Goal: Information Seeking & Learning: Understand process/instructions

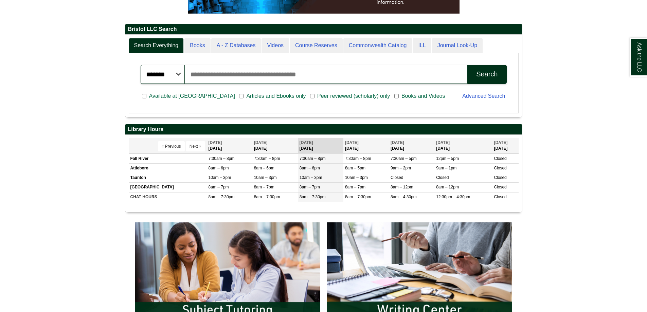
scroll to position [227, 0]
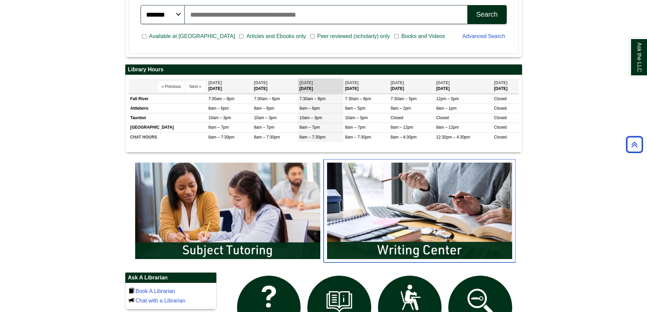
click at [493, 192] on img "slideshow" at bounding box center [420, 210] width 192 height 103
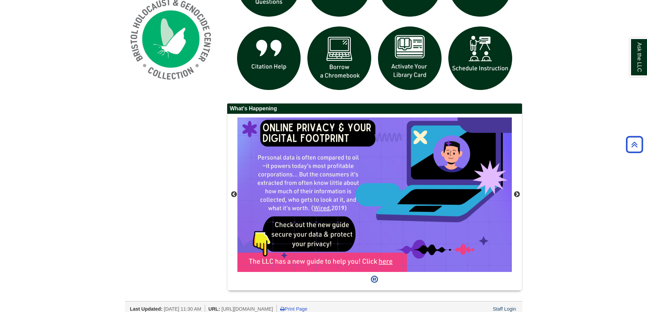
scroll to position [556, 0]
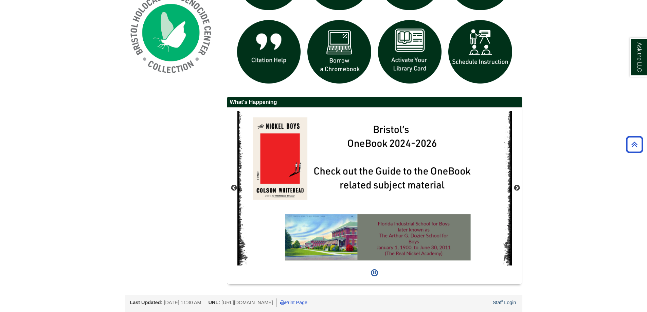
drag, startPoint x: 559, startPoint y: 216, endPoint x: 554, endPoint y: 224, distance: 9.4
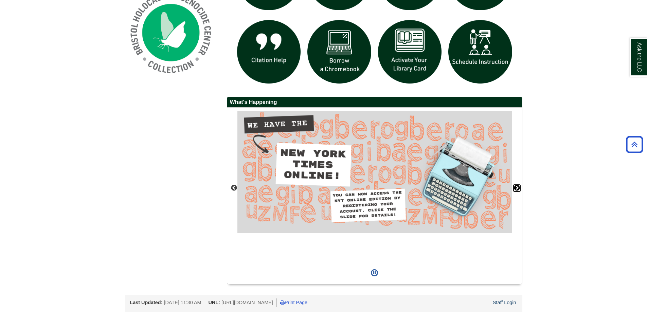
click at [519, 189] on button "Next" at bounding box center [517, 188] width 7 height 7
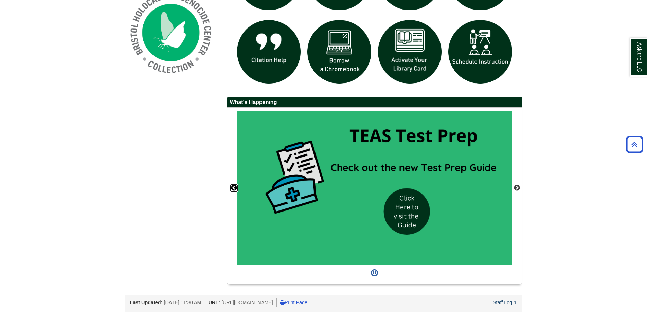
click at [232, 185] on button "Previous" at bounding box center [234, 188] width 7 height 7
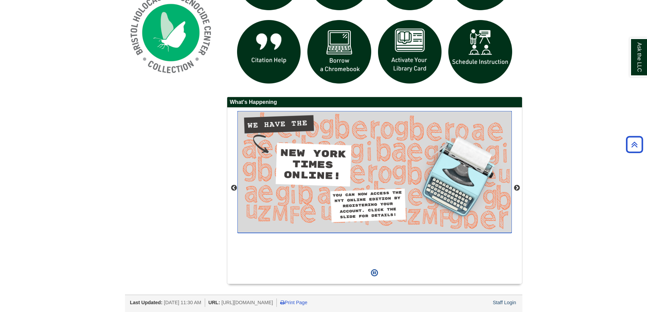
click at [328, 175] on img "slideshow" at bounding box center [375, 172] width 275 height 122
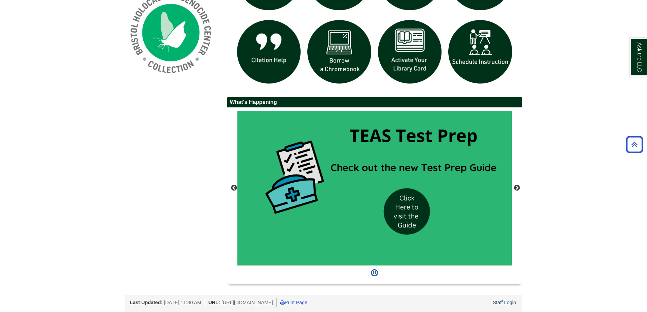
click at [229, 186] on div "Previous" at bounding box center [374, 196] width 295 height 176
click at [234, 184] on div "Previous" at bounding box center [374, 196] width 295 height 176
click at [238, 182] on div "Previous" at bounding box center [374, 196] width 295 height 176
click at [232, 185] on button "Previous" at bounding box center [234, 188] width 7 height 7
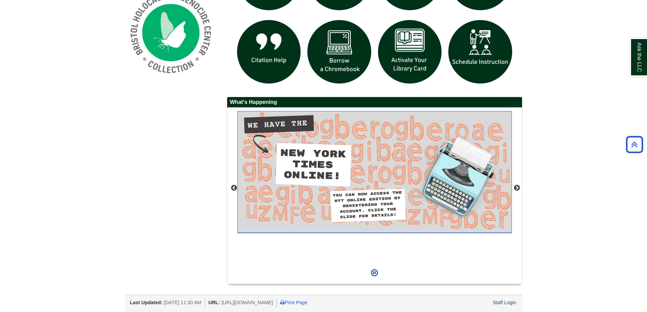
click at [314, 165] on img "slideshow" at bounding box center [375, 172] width 275 height 122
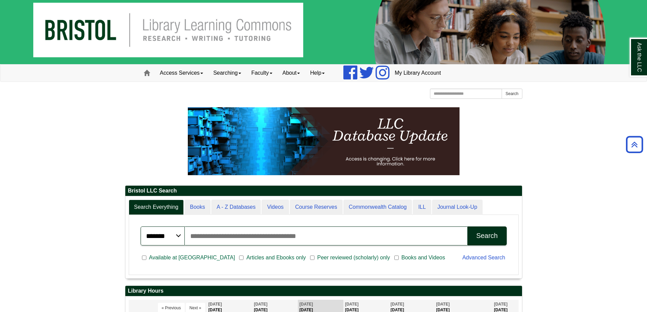
scroll to position [0, 0]
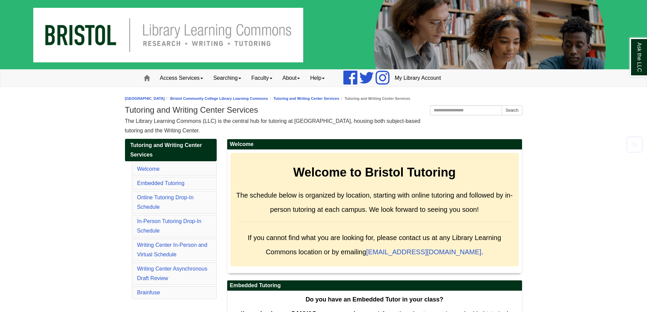
scroll to position [3065, 0]
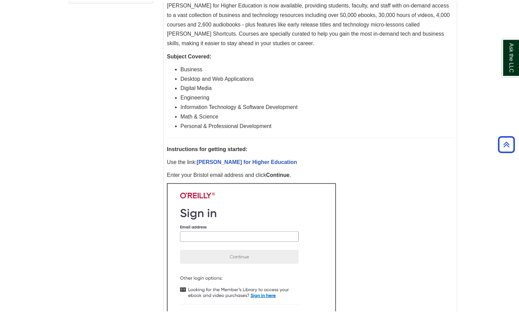
scroll to position [203, 0]
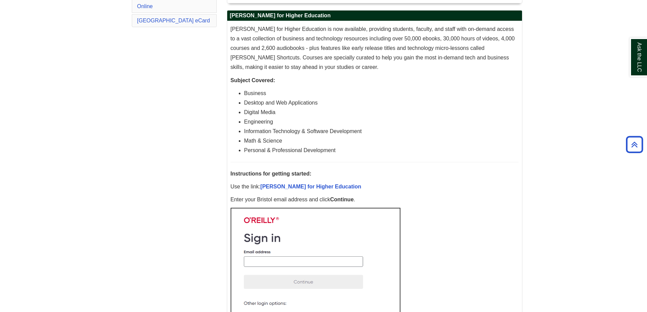
scroll to position [57, 0]
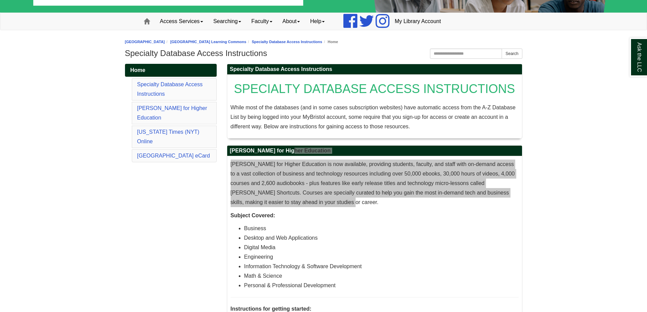
drag, startPoint x: 227, startPoint y: 148, endPoint x: 412, endPoint y: 207, distance: 193.3
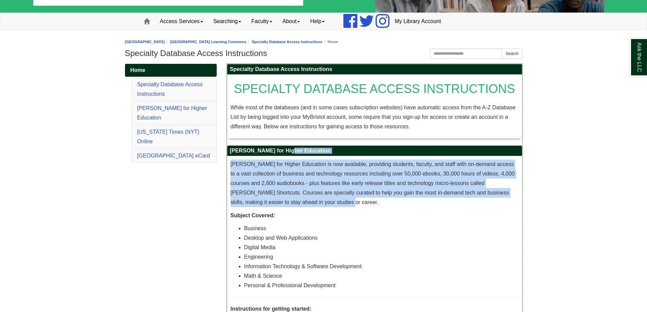
copy div "O'Reilly for Higher Education O’Reilly for Higher Education is now available, p…"
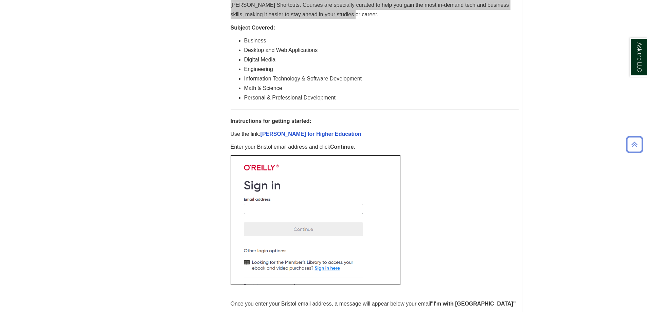
scroll to position [113, 0]
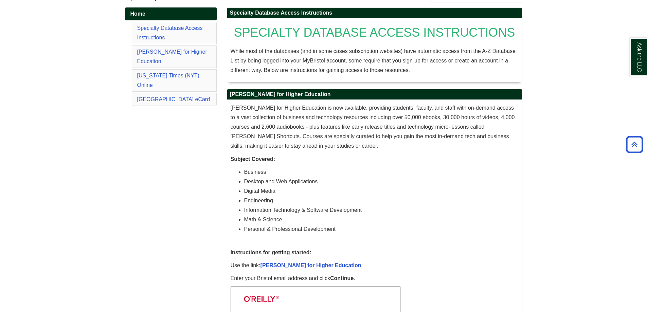
click at [156, 93] on li "[GEOGRAPHIC_DATA] eCard" at bounding box center [174, 99] width 85 height 13
click at [157, 93] on li "[GEOGRAPHIC_DATA] eCard" at bounding box center [174, 99] width 85 height 13
click at [157, 97] on link "[GEOGRAPHIC_DATA] eCard" at bounding box center [173, 100] width 73 height 6
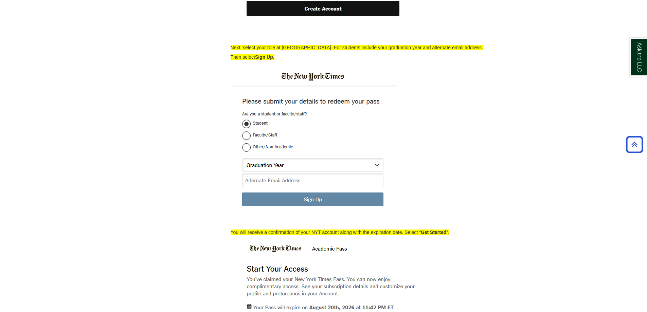
scroll to position [1569, 0]
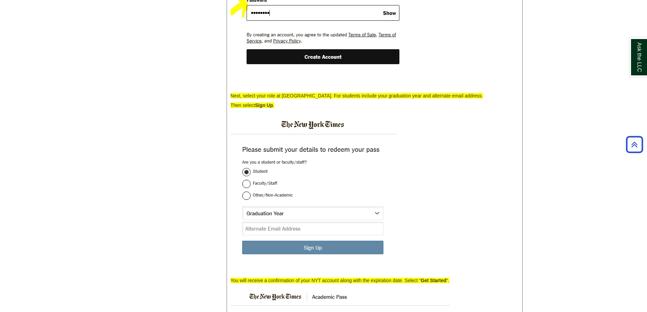
click at [285, 210] on img at bounding box center [314, 193] width 167 height 159
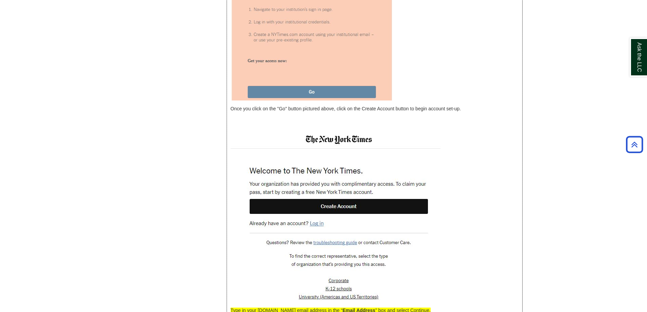
scroll to position [1042, 0]
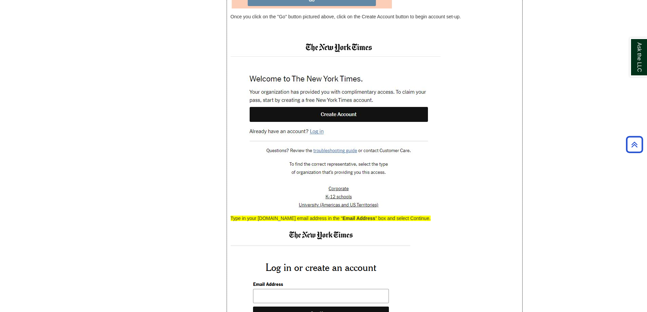
click at [353, 129] on img at bounding box center [336, 124] width 210 height 173
click at [353, 126] on img at bounding box center [336, 124] width 210 height 173
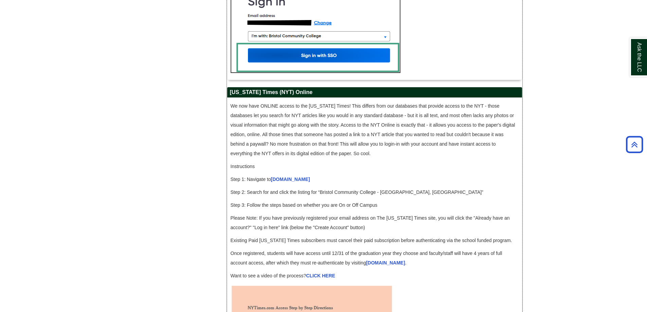
scroll to position [645, 0]
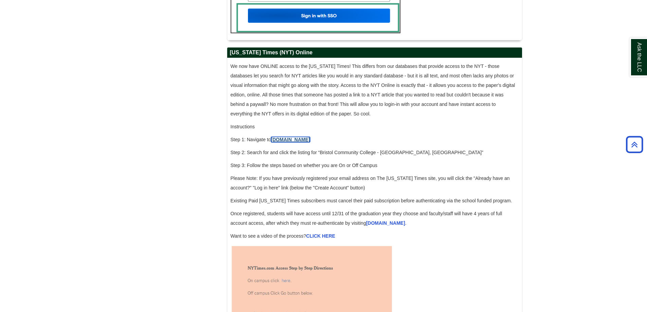
click at [293, 142] on link "[DOMAIN_NAME]" at bounding box center [290, 139] width 39 height 5
